Goal: Navigation & Orientation: Find specific page/section

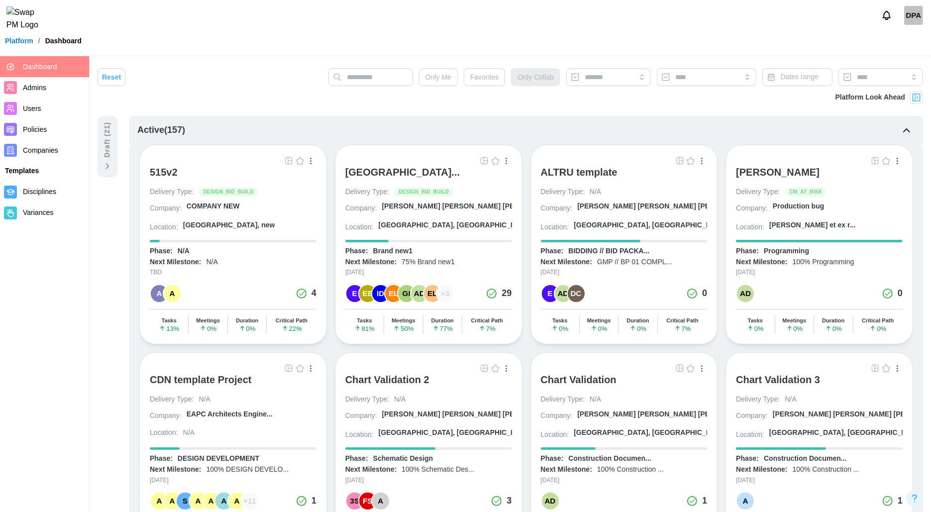
click at [485, 162] on img "button" at bounding box center [485, 161] width 8 height 8
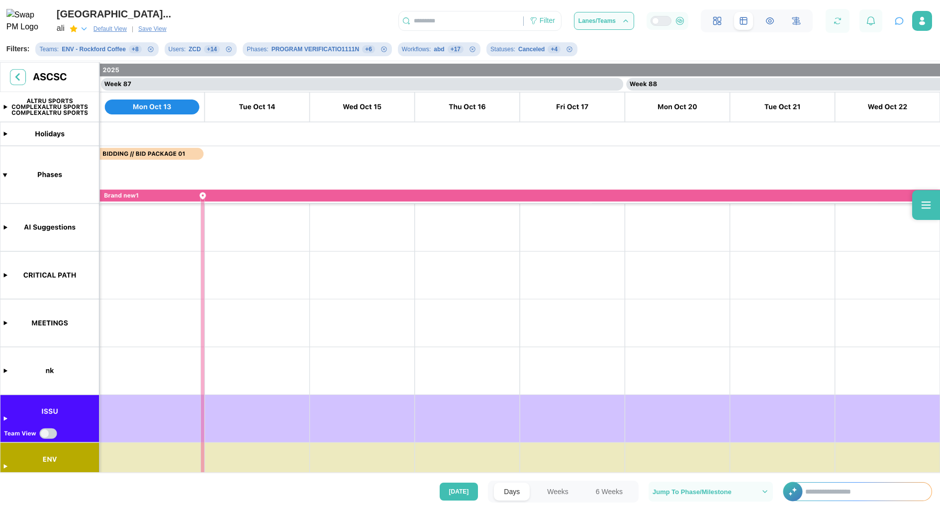
scroll to position [0, 45185]
click at [827, 492] on input "text" at bounding box center [863, 492] width 136 height 18
click at [898, 20] on icon "button" at bounding box center [899, 21] width 10 height 10
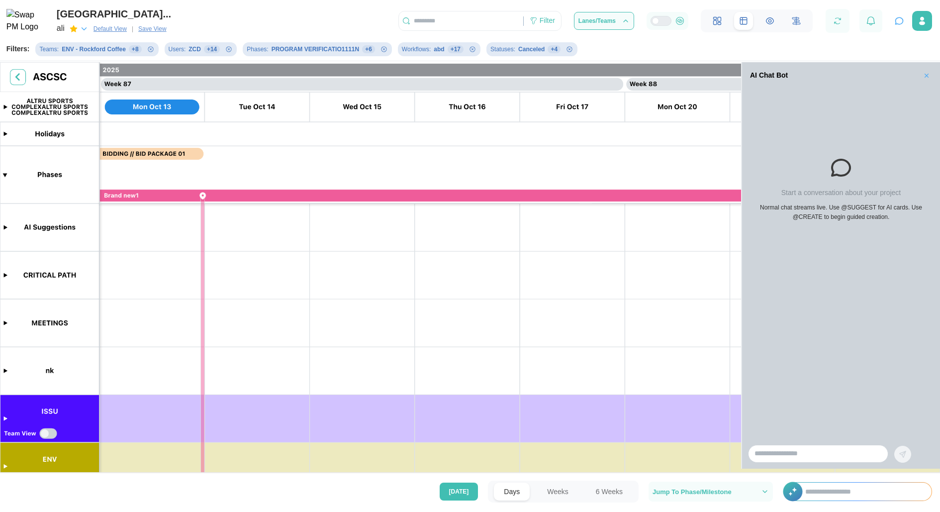
click at [794, 362] on div "Start a conversation about your project Normal chat streams live. Use @SUGGEST …" at bounding box center [841, 263] width 198 height 349
click at [803, 463] on div at bounding box center [841, 454] width 198 height 30
click at [801, 448] on input "search" at bounding box center [818, 454] width 140 height 18
type input "**********"
click at [902, 447] on button "button" at bounding box center [902, 454] width 17 height 17
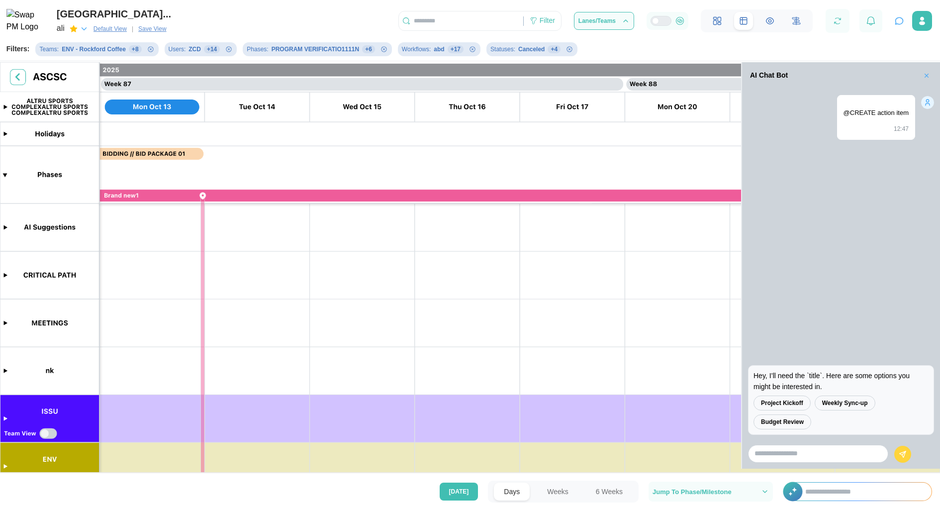
click at [928, 75] on icon "button" at bounding box center [926, 75] width 7 height 7
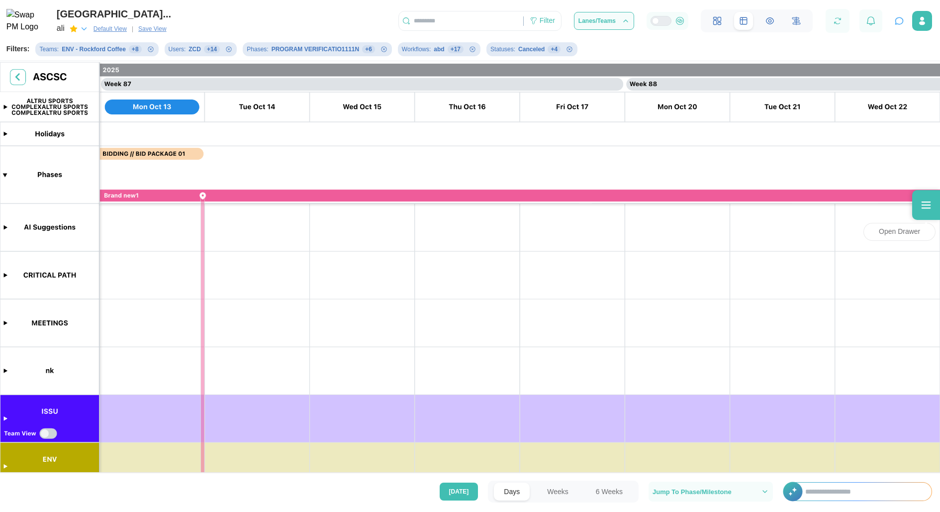
click at [924, 195] on div at bounding box center [926, 205] width 28 height 30
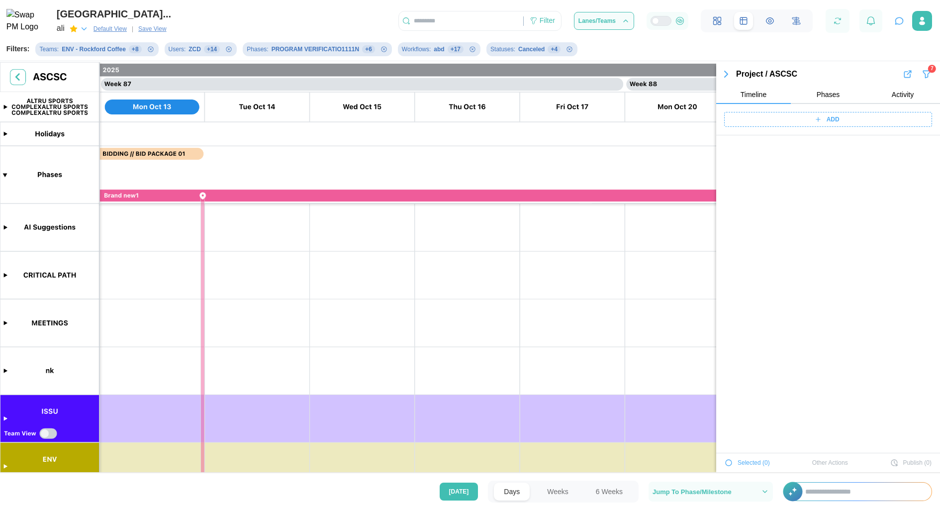
scroll to position [9657, 0]
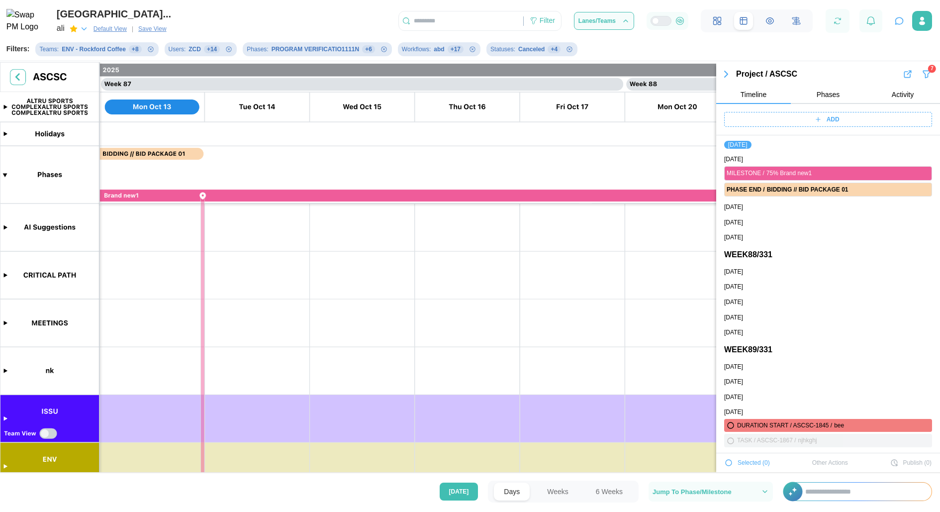
click at [724, 75] on icon "button" at bounding box center [726, 74] width 12 height 12
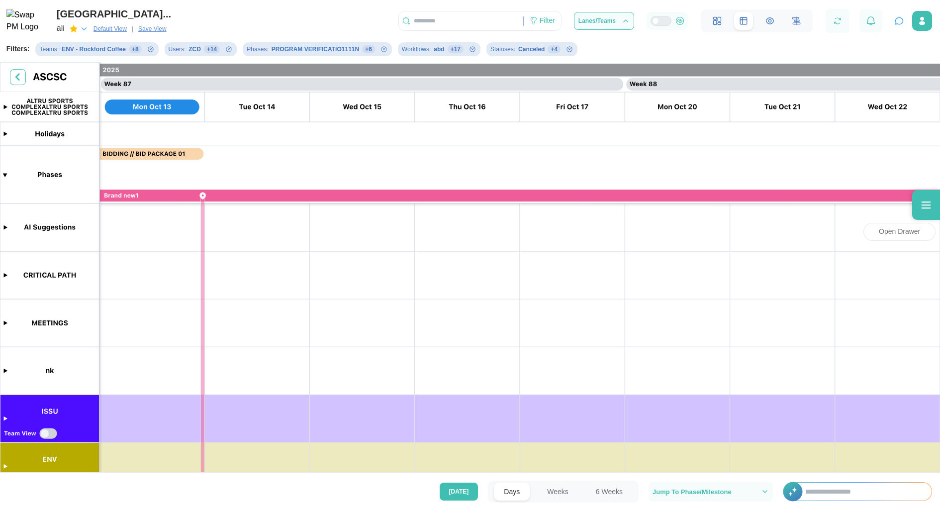
click at [922, 198] on div at bounding box center [926, 205] width 28 height 30
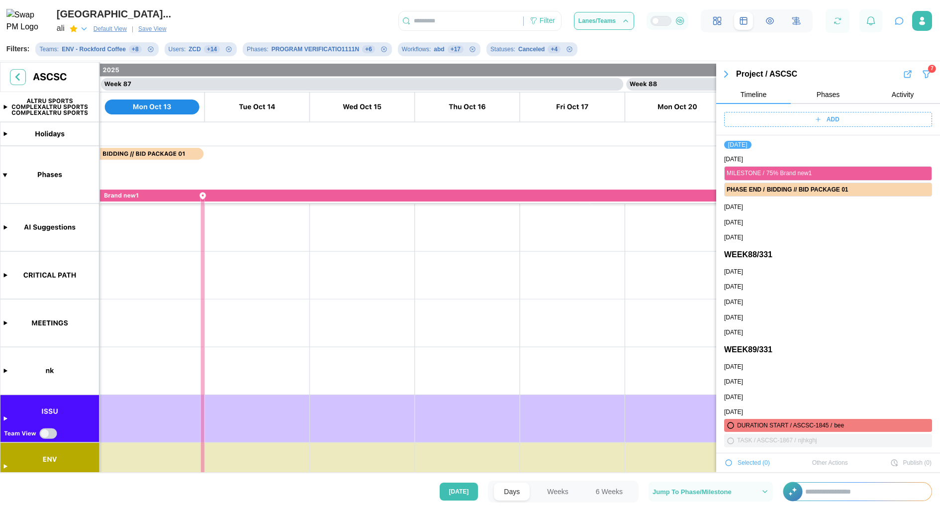
click at [727, 70] on icon "button" at bounding box center [726, 74] width 12 height 12
